Goal: Task Accomplishment & Management: Manage account settings

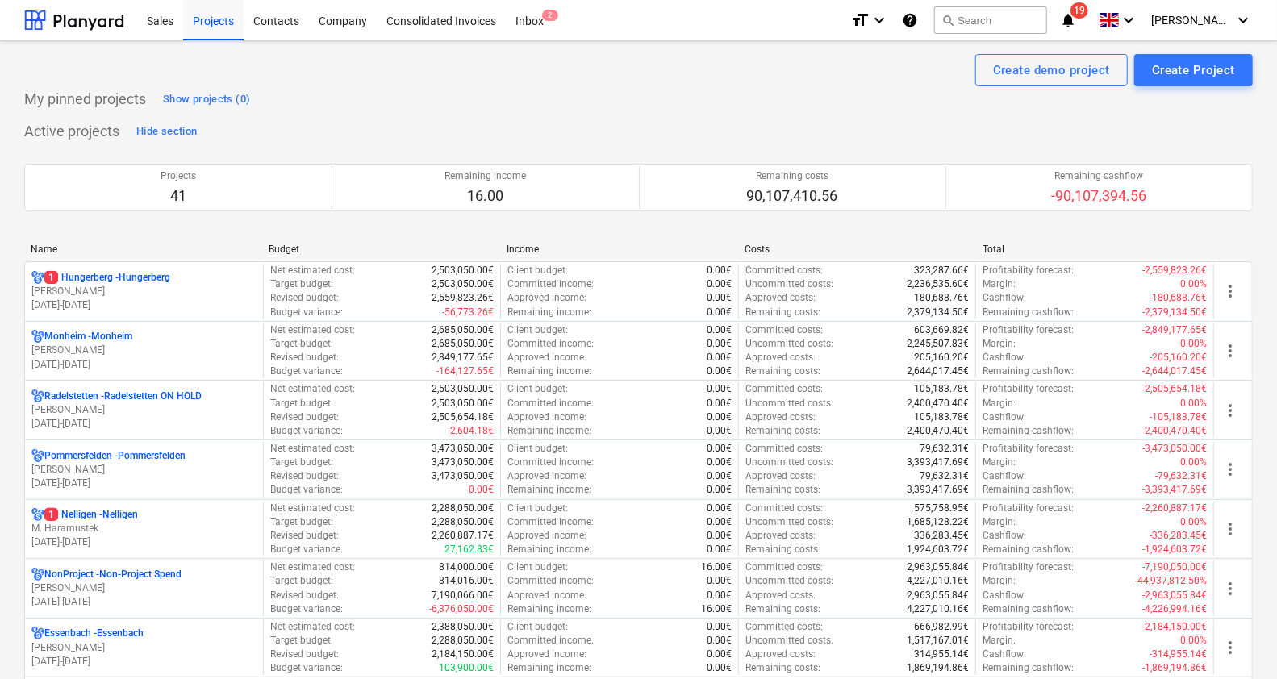
click at [38, 246] on div "Name" at bounding box center [143, 249] width 225 height 11
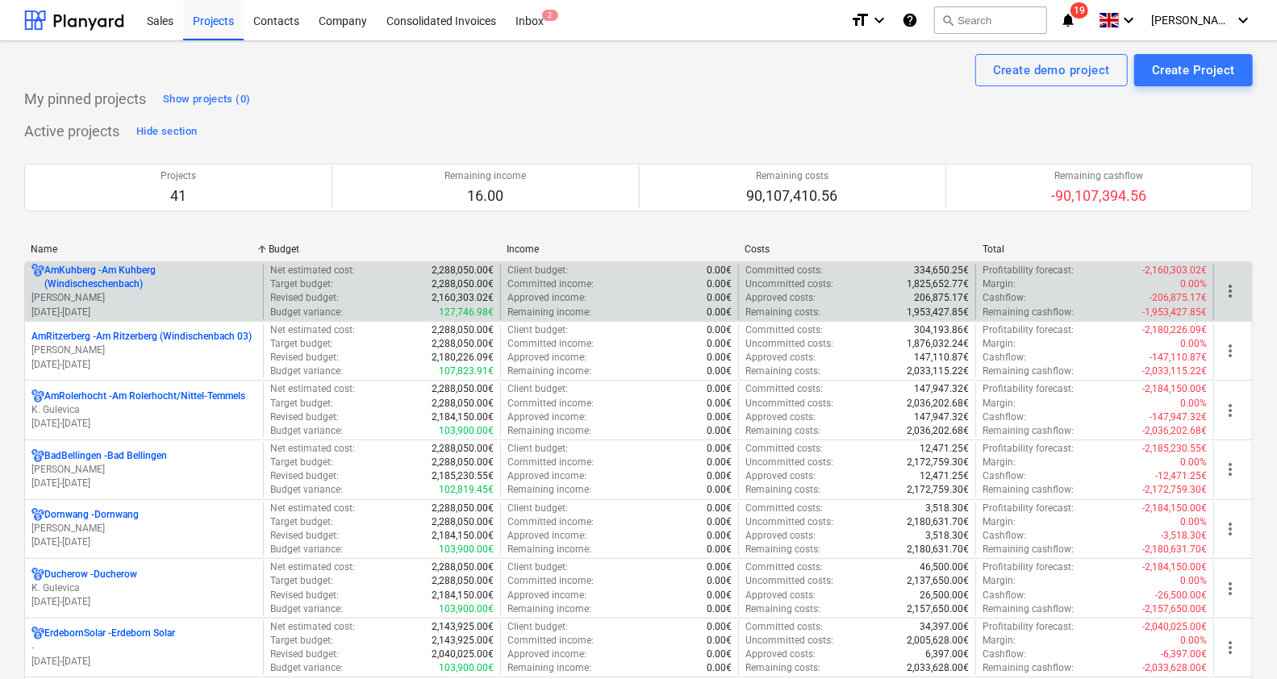
click at [132, 282] on p "AmKuhberg - Am Kuhberg ([GEOGRAPHIC_DATA])" at bounding box center [150, 277] width 212 height 27
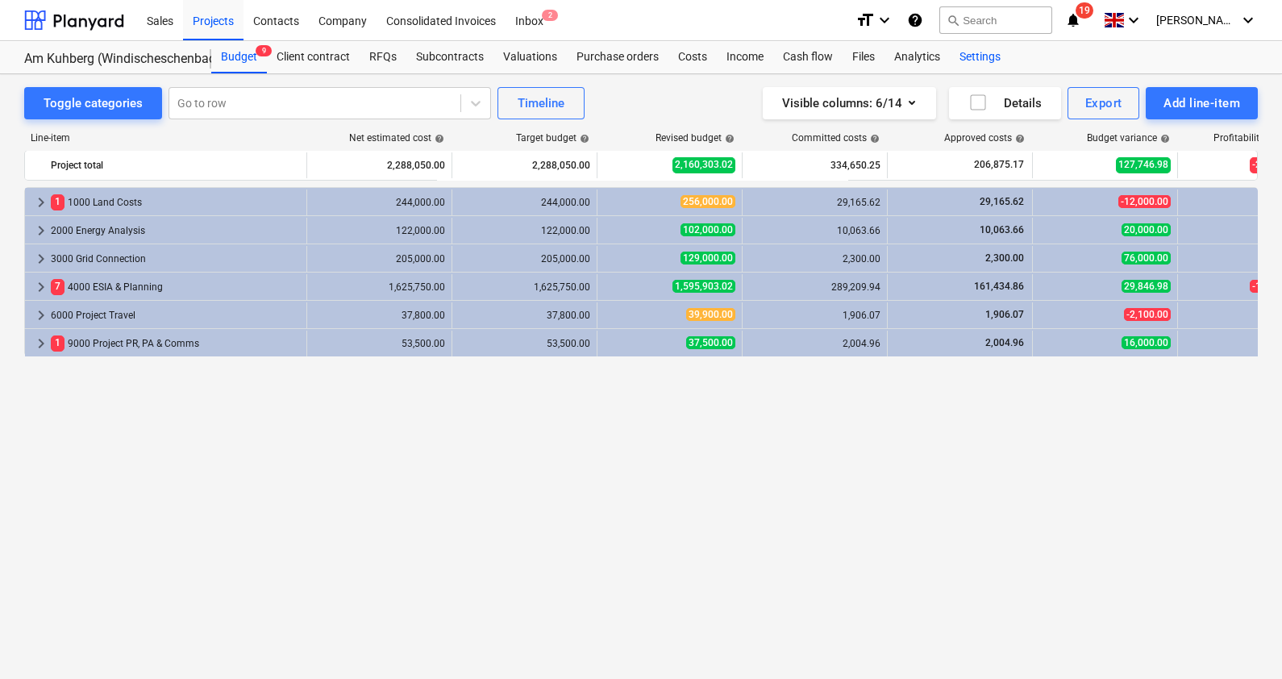
click at [981, 56] on div "Settings" at bounding box center [980, 57] width 60 height 32
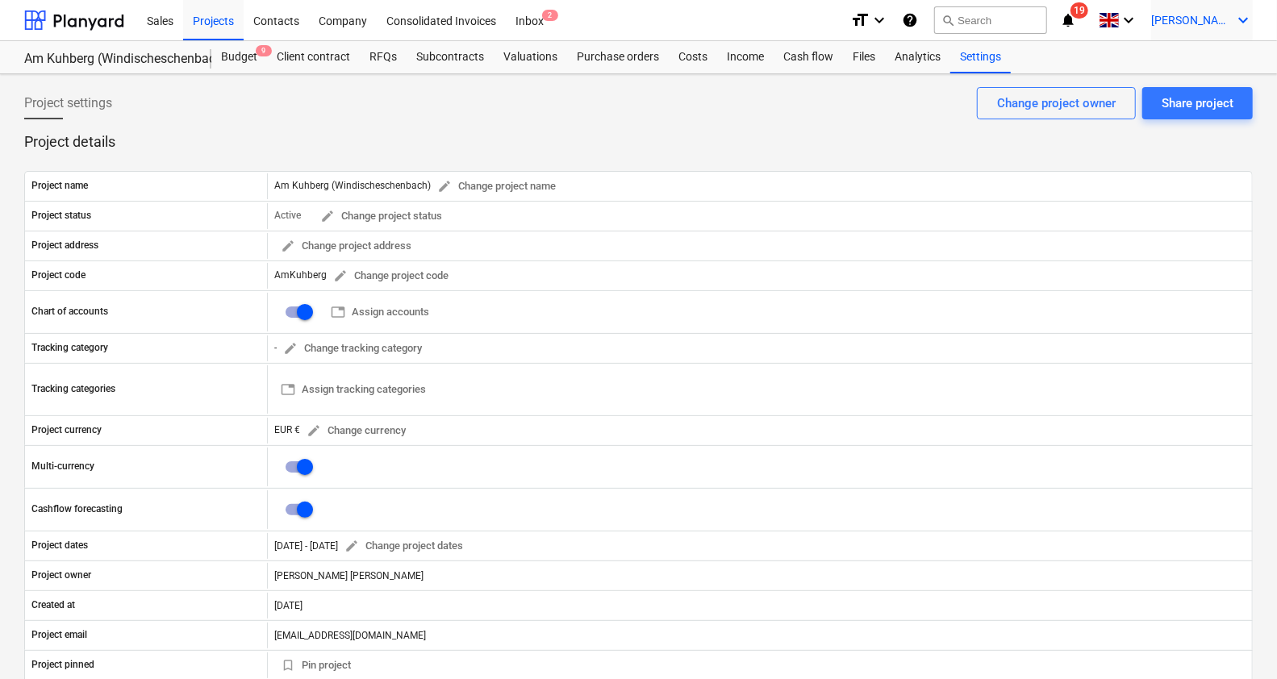
click at [1227, 12] on div "[PERSON_NAME] keyboard_arrow_down" at bounding box center [1202, 20] width 102 height 40
click at [1203, 90] on div "Log out" at bounding box center [1204, 89] width 97 height 26
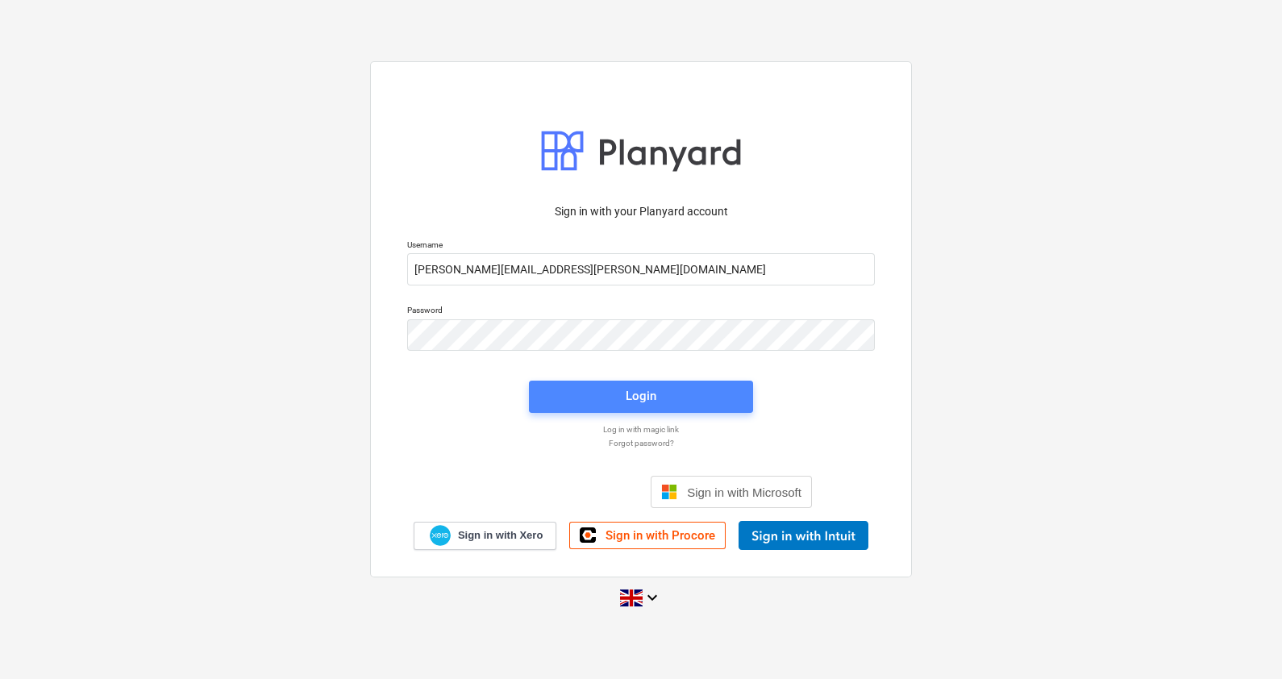
click at [644, 406] on div "Login" at bounding box center [641, 396] width 31 height 21
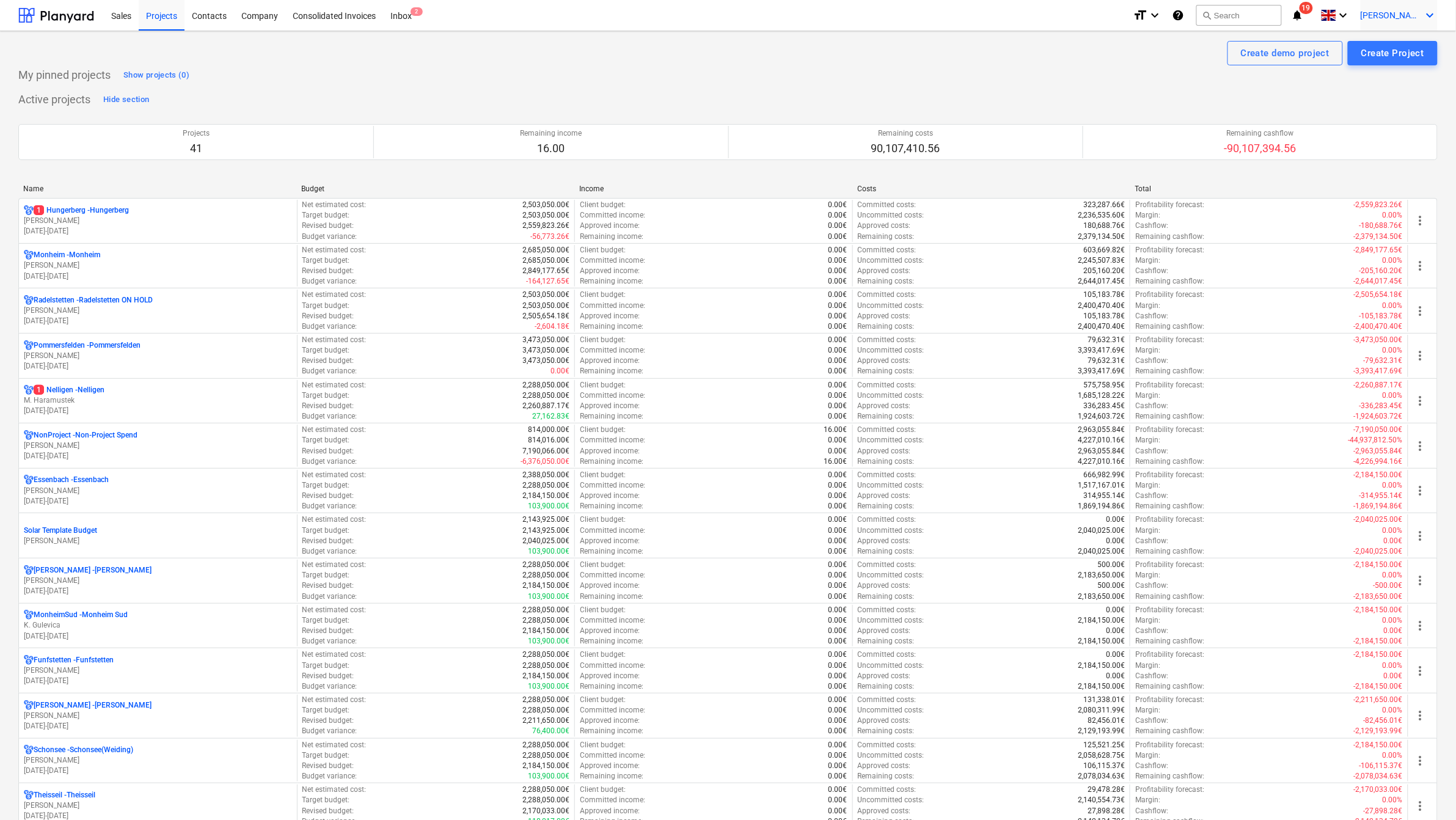
click at [971, 17] on span "[PERSON_NAME]" at bounding box center [1391, 15] width 61 height 10
